Goal: Complete application form

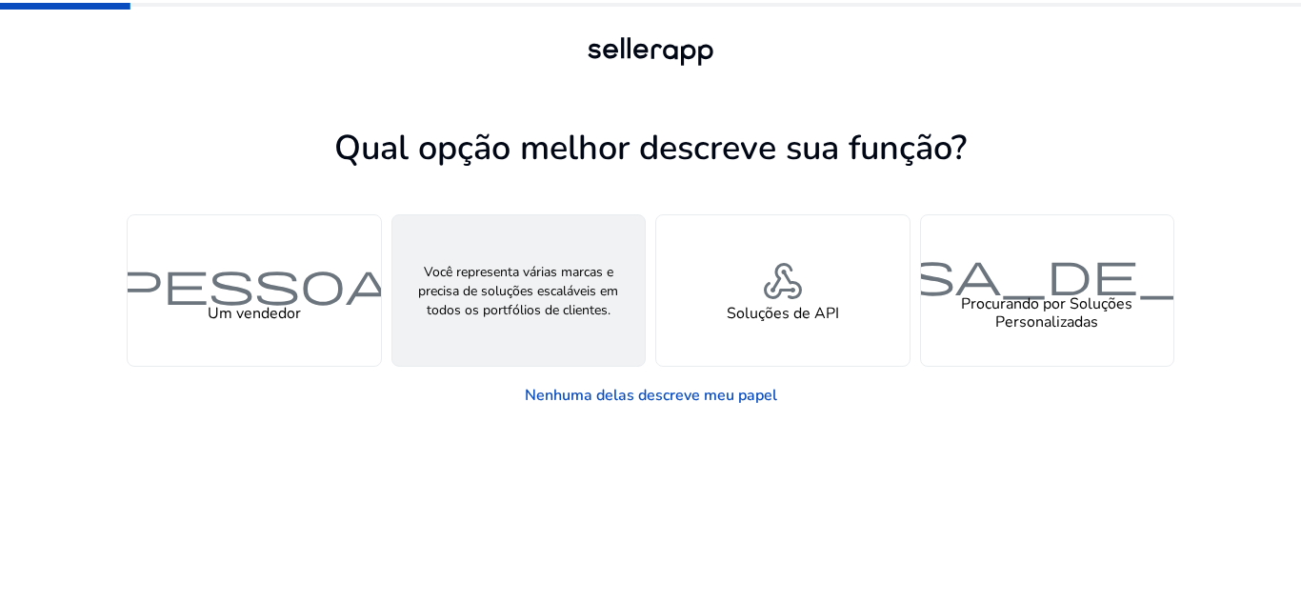
click at [482, 269] on font "grupos" at bounding box center [518, 281] width 274 height 55
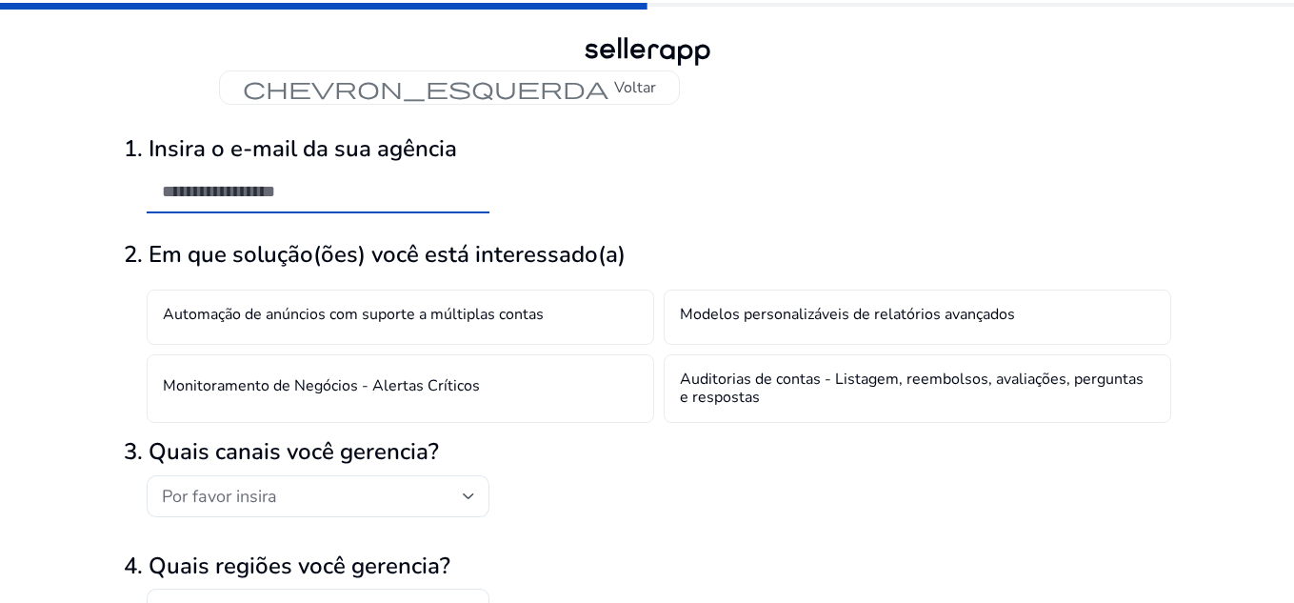
click at [295, 190] on input "email" at bounding box center [318, 191] width 312 height 21
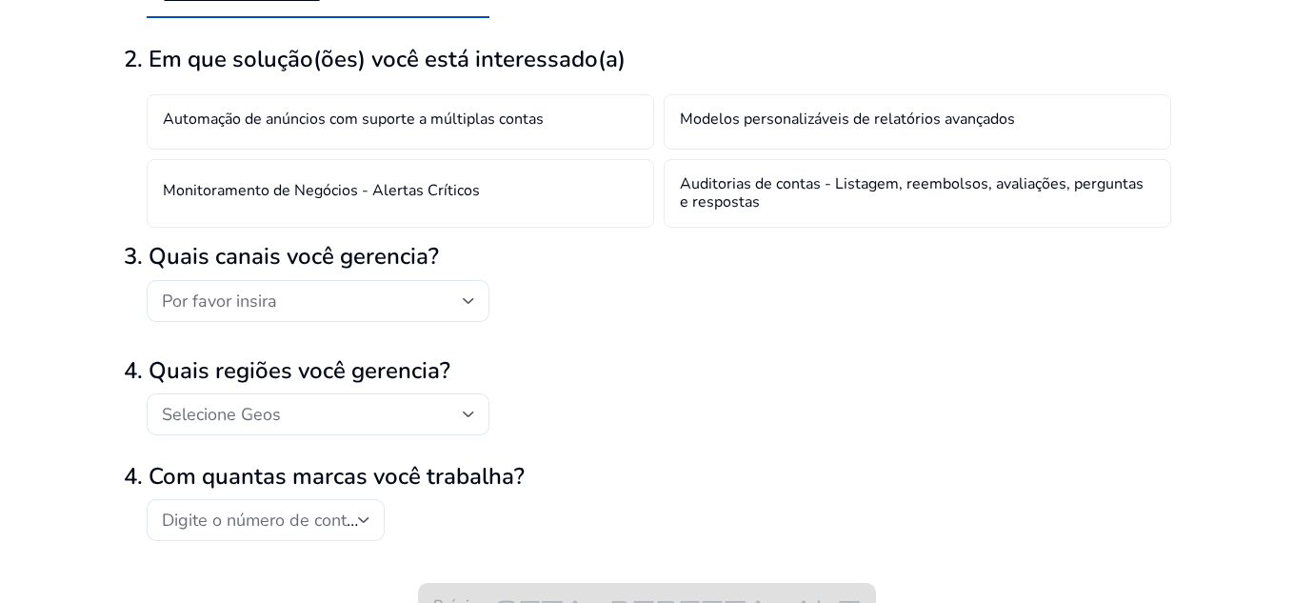
scroll to position [196, 0]
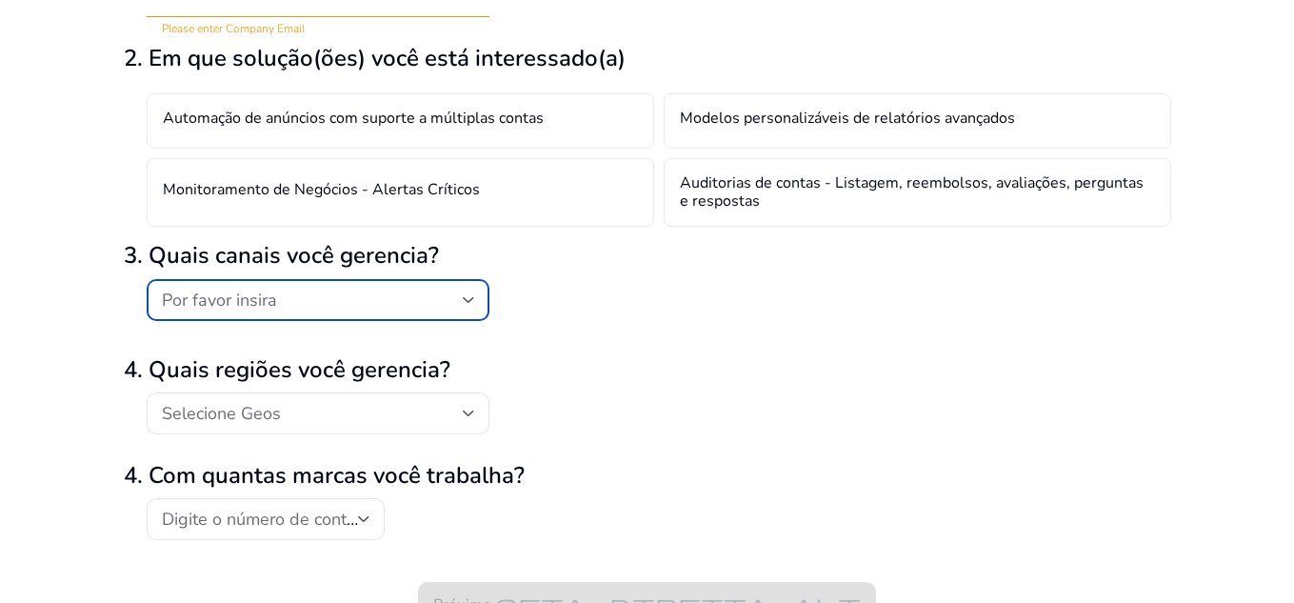
click at [454, 297] on div "Por favor insira" at bounding box center [312, 300] width 301 height 21
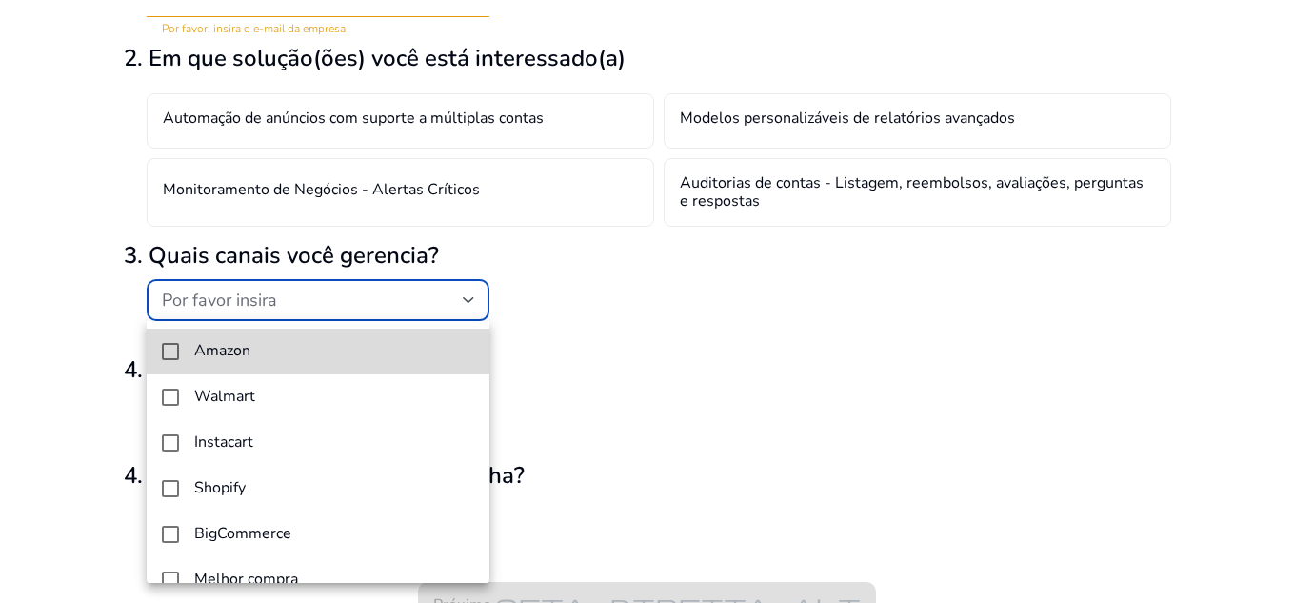
click at [397, 354] on span "Amazon" at bounding box center [334, 351] width 280 height 18
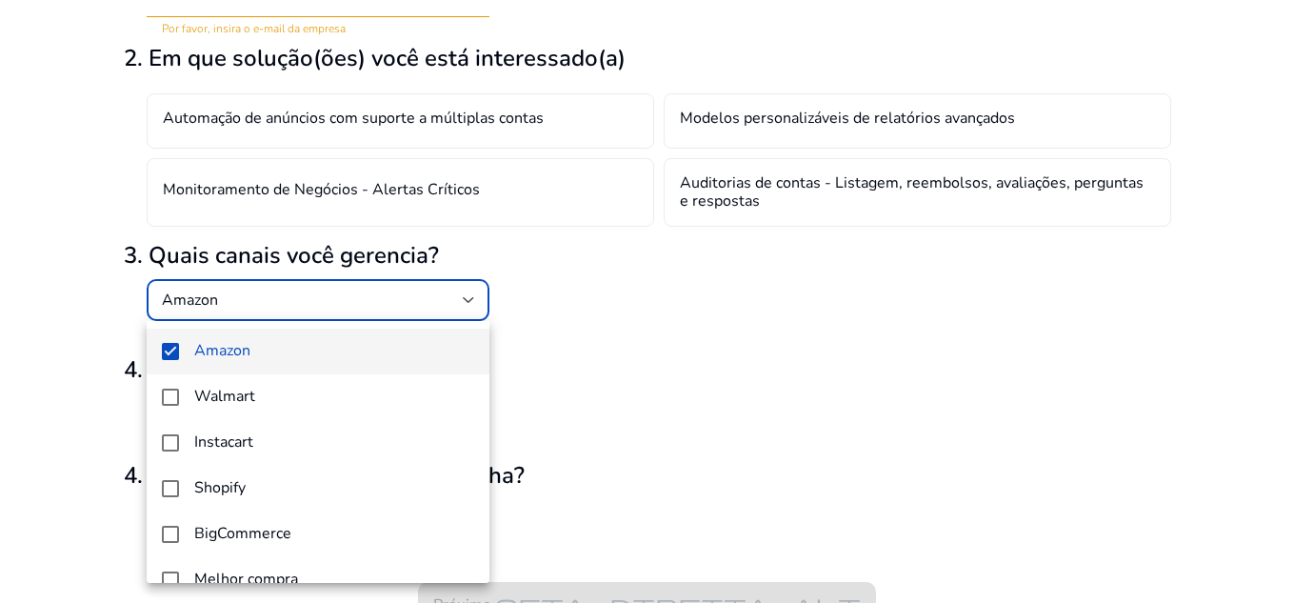
click at [581, 348] on div at bounding box center [647, 301] width 1294 height 603
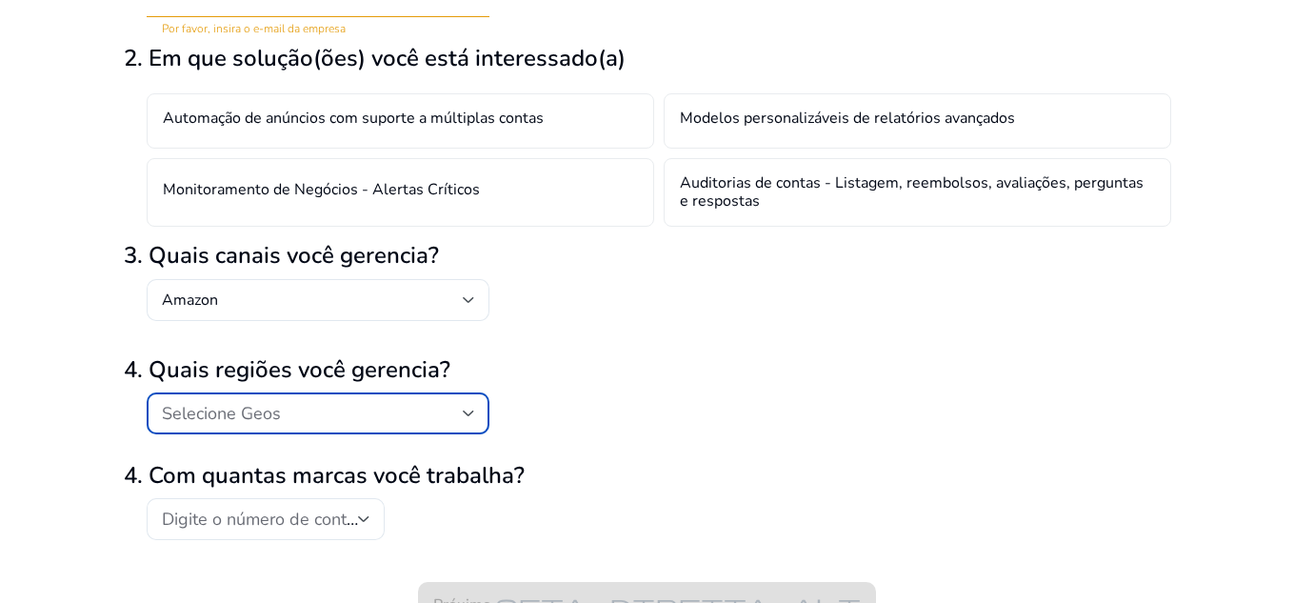
click at [459, 407] on div "Selecione Geos" at bounding box center [312, 413] width 301 height 21
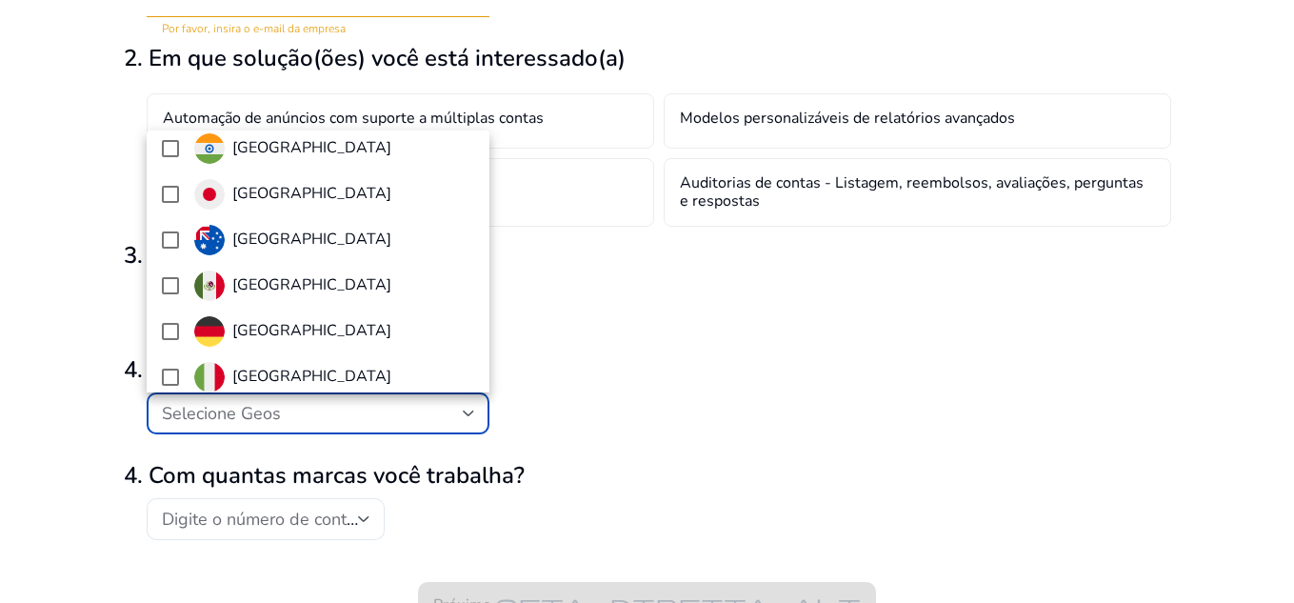
scroll to position [240, 0]
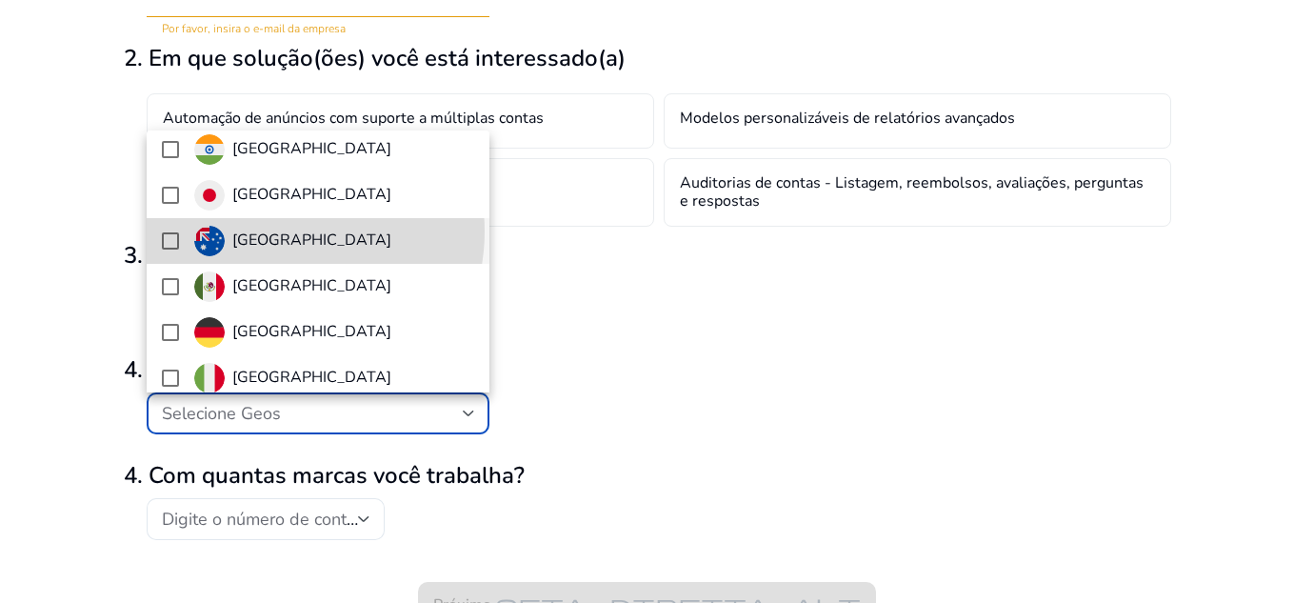
click at [285, 231] on font "[GEOGRAPHIC_DATA]" at bounding box center [311, 240] width 159 height 21
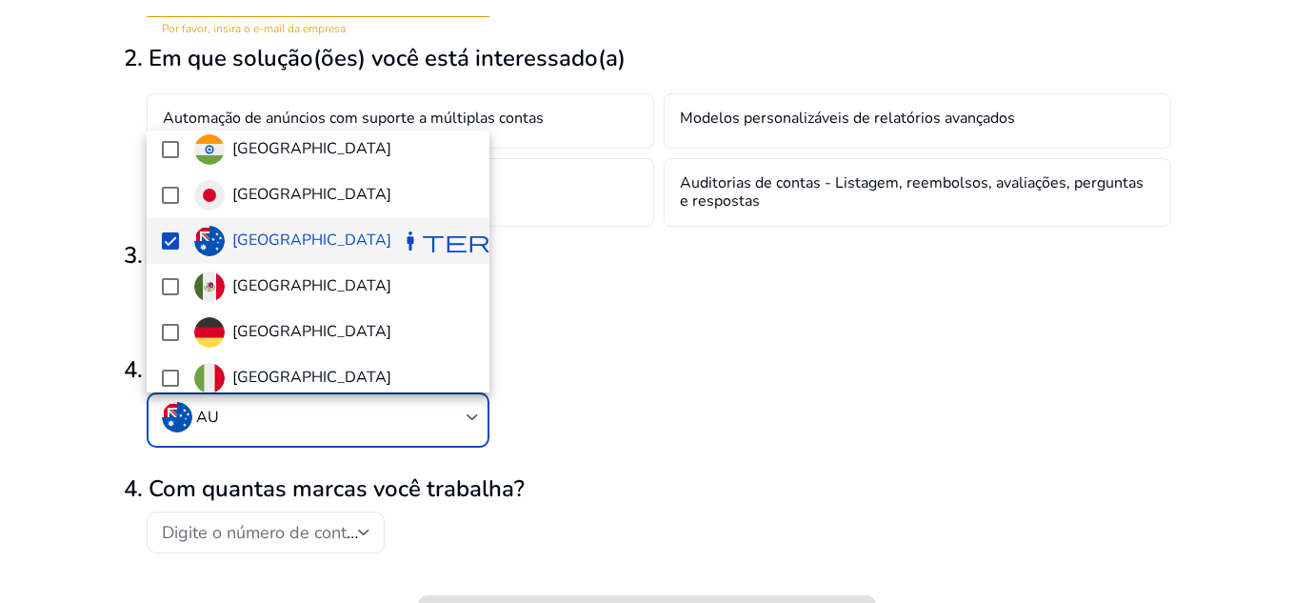
click at [549, 382] on div at bounding box center [647, 301] width 1294 height 603
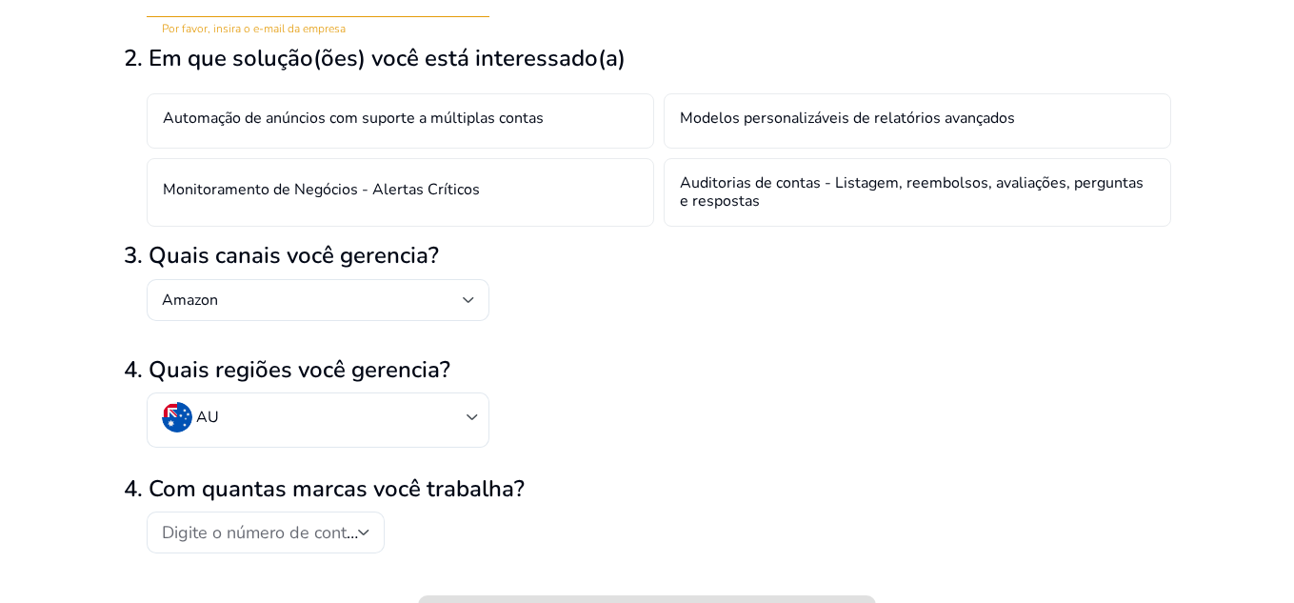
scroll to position [234, 0]
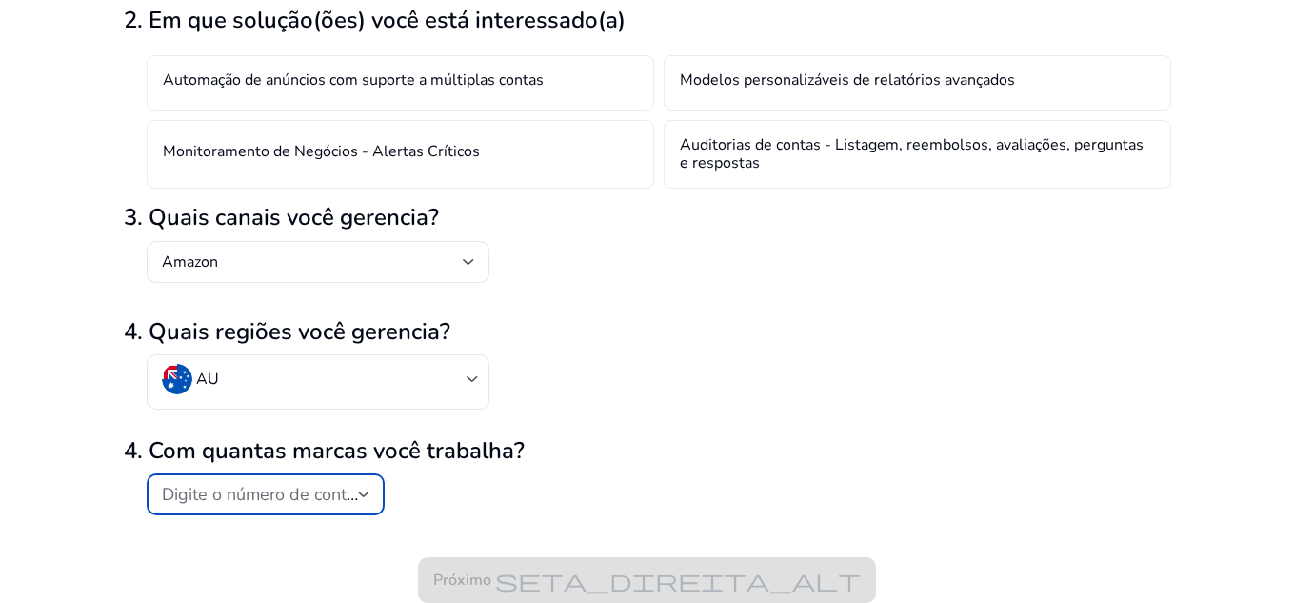
click at [242, 486] on font "Digite o número de contas" at bounding box center [263, 494] width 203 height 23
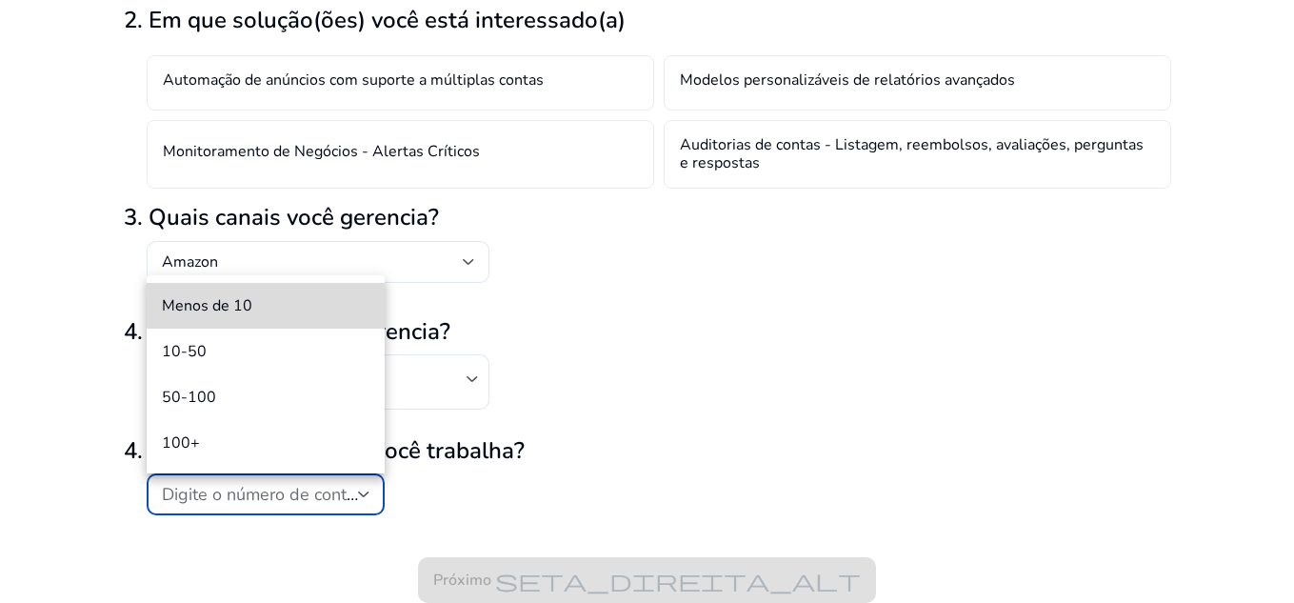
click at [270, 316] on span "Menos de 10" at bounding box center [266, 305] width 208 height 21
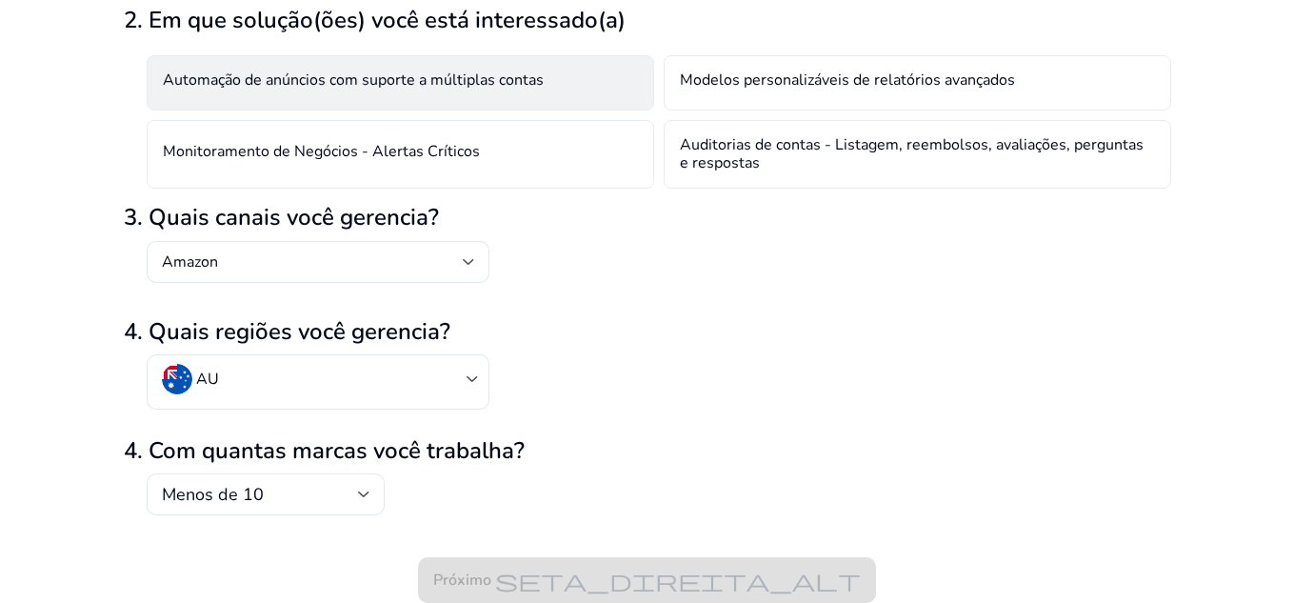
click at [330, 83] on font "Automação de anúncios com suporte a múltiplas contas" at bounding box center [353, 80] width 381 height 21
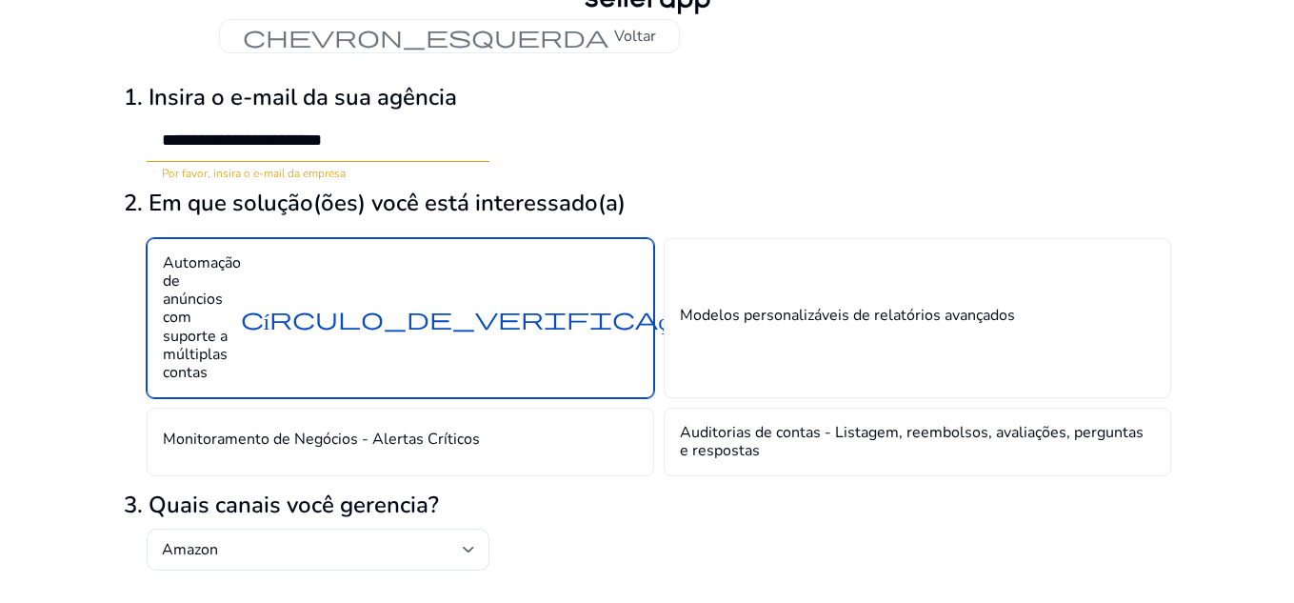
scroll to position [50, 0]
click at [389, 130] on input "**********" at bounding box center [318, 140] width 312 height 21
type input "*"
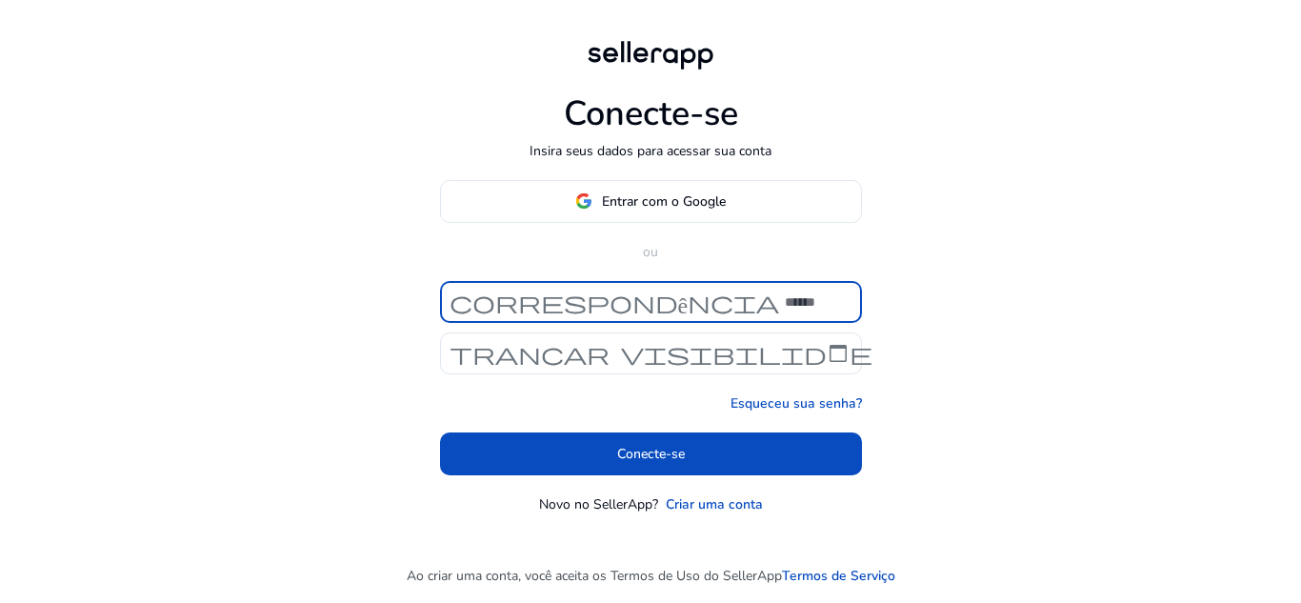
type input "**********"
click at [817, 304] on input "**********" at bounding box center [815, 301] width 61 height 21
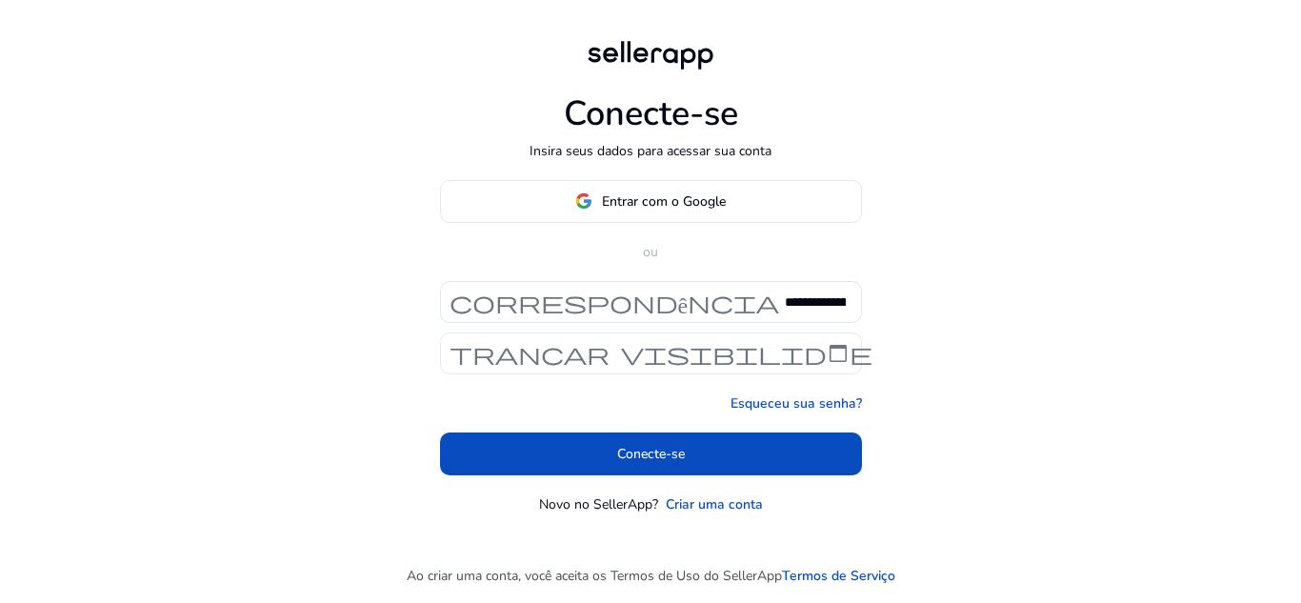
click at [602, 353] on font "trancar" at bounding box center [530, 353] width 160 height 27
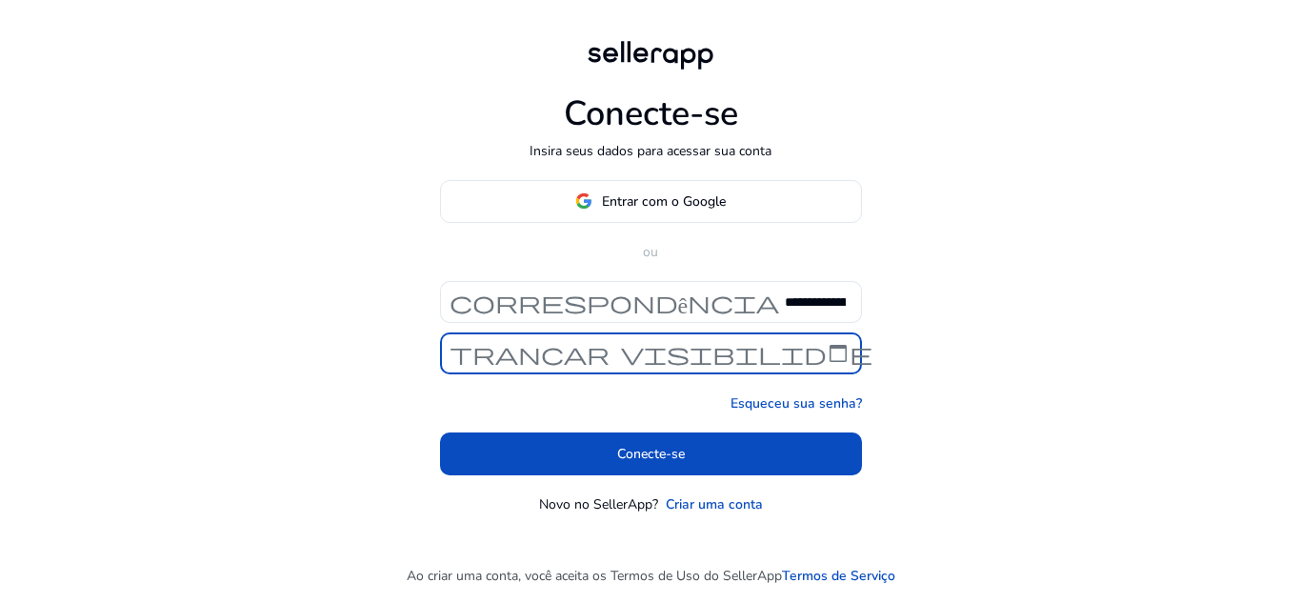
scroll to position [0, 75]
click at [562, 353] on font "trancar" at bounding box center [530, 353] width 160 height 27
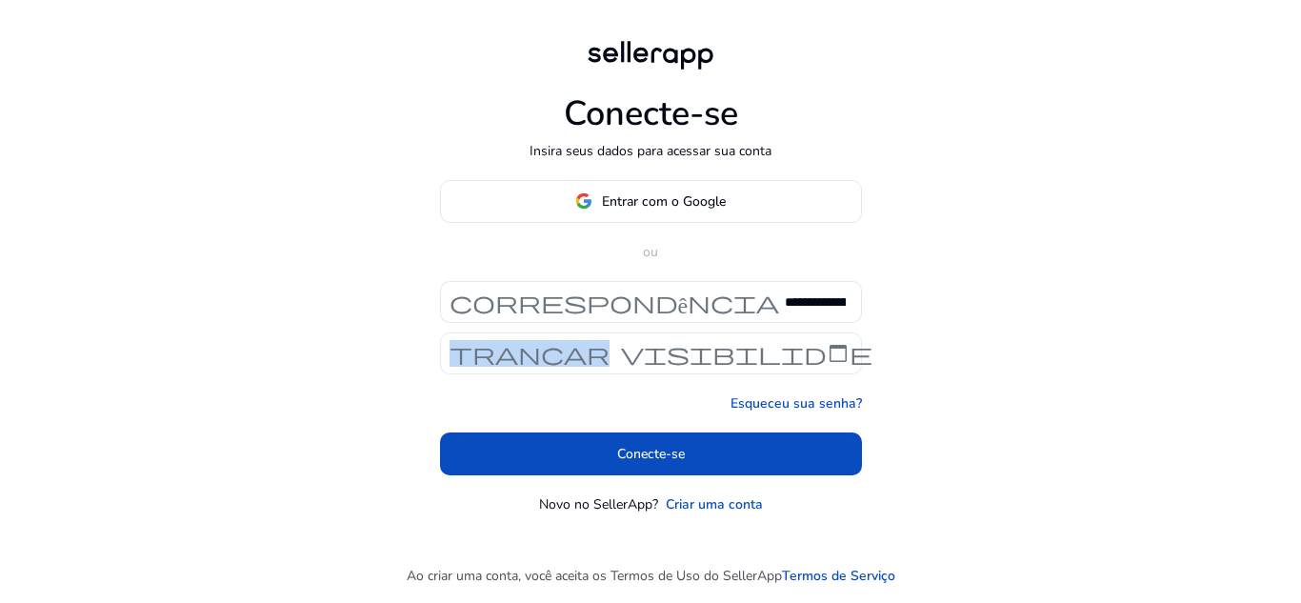
scroll to position [0, 0]
click at [562, 353] on font "trancar" at bounding box center [530, 353] width 160 height 27
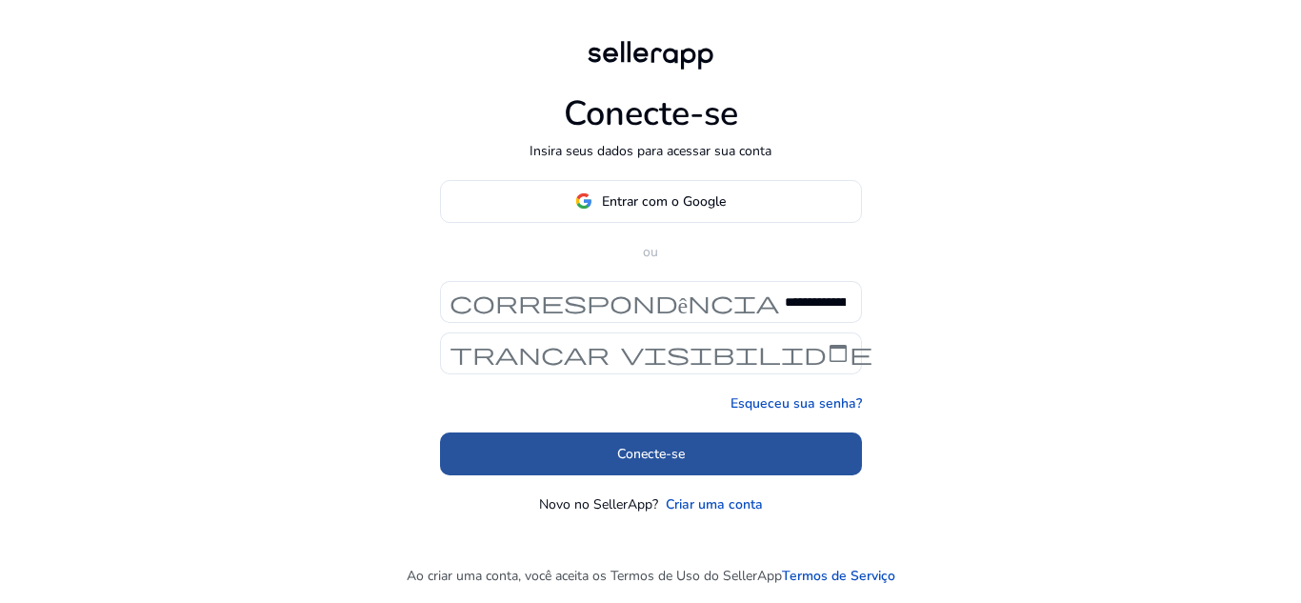
click at [715, 453] on span at bounding box center [651, 454] width 422 height 46
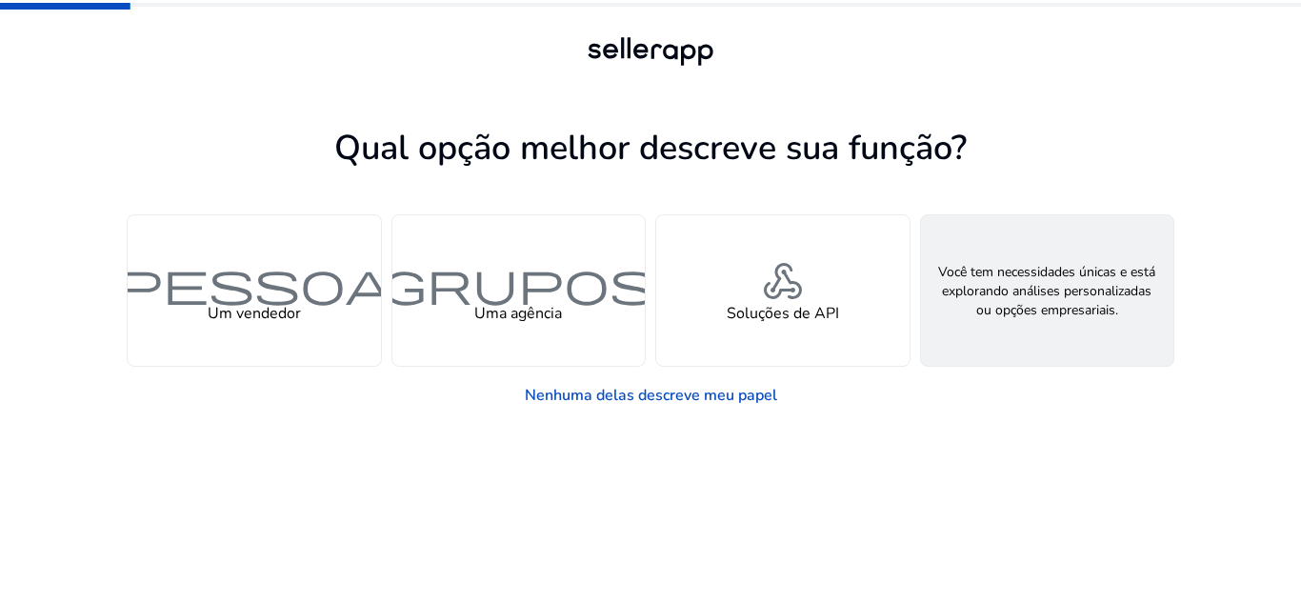
click at [1044, 301] on font "Procurando por Soluções Personalizadas" at bounding box center [1046, 312] width 171 height 39
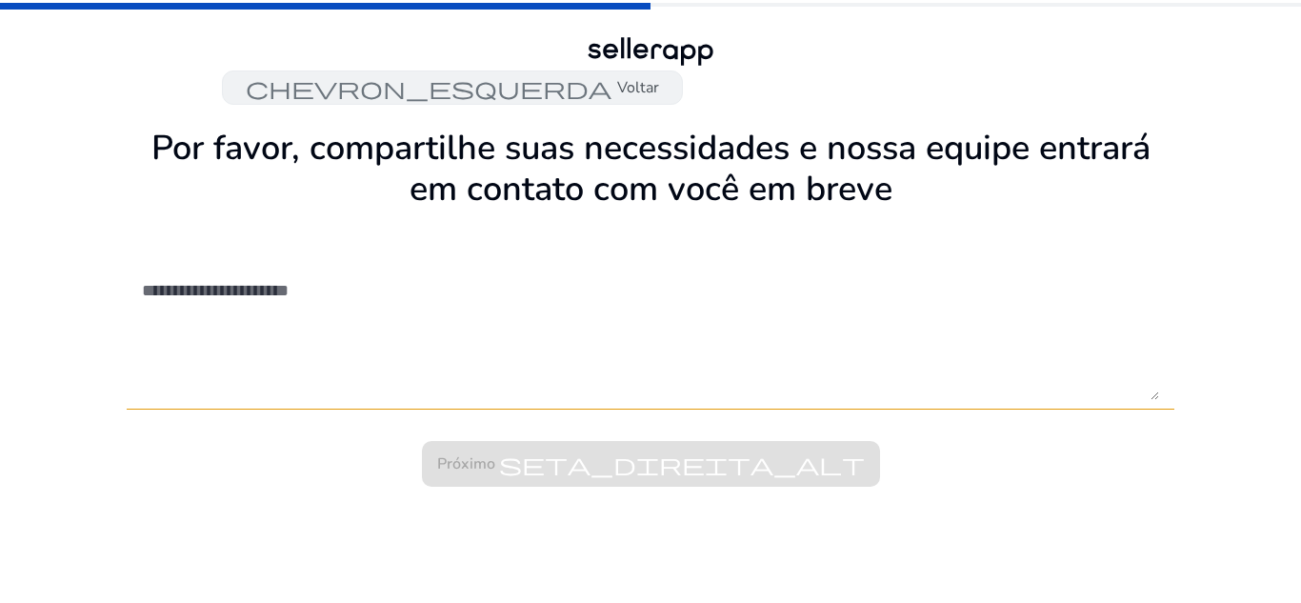
click at [289, 91] on font "chevron_esquerda" at bounding box center [429, 87] width 366 height 27
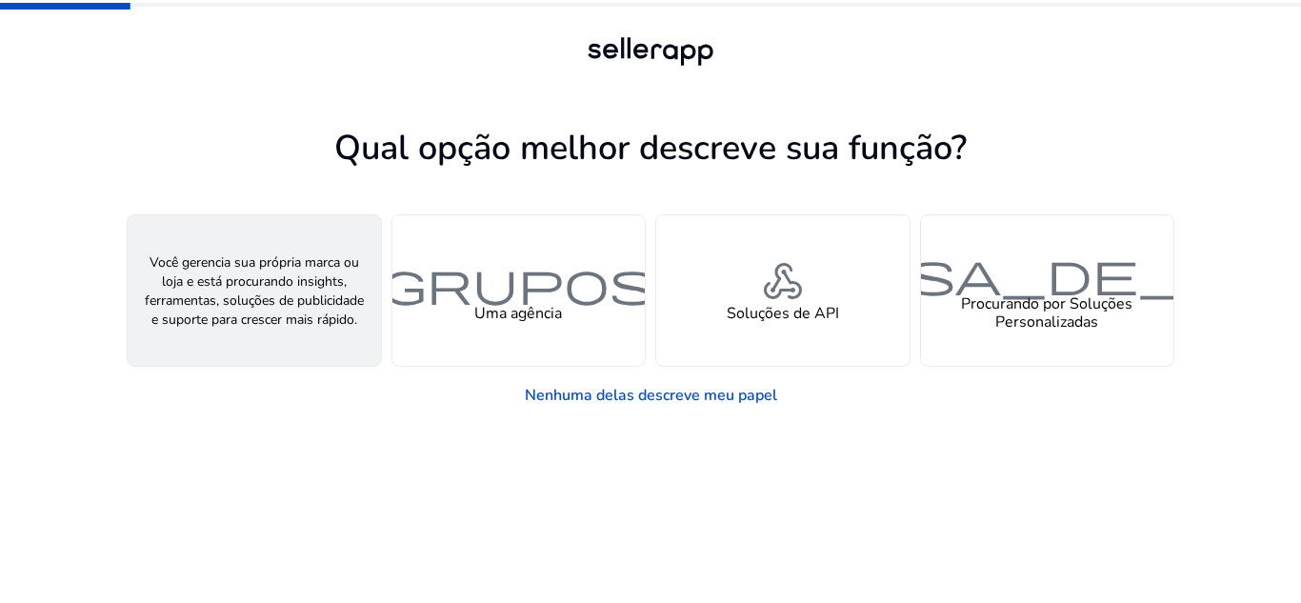
click at [225, 269] on font "pessoa" at bounding box center [254, 281] width 274 height 55
